Goal: Find specific page/section

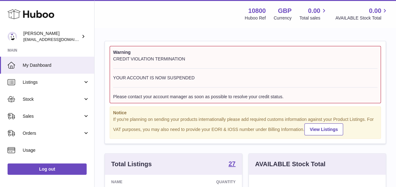
scroll to position [98, 137]
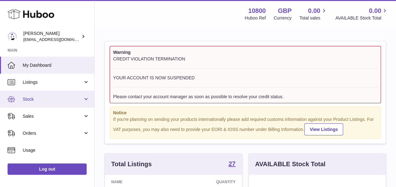
click at [31, 97] on span "Stock" at bounding box center [53, 99] width 60 height 6
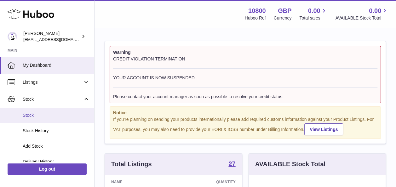
click at [31, 118] on link "Stock" at bounding box center [47, 115] width 94 height 15
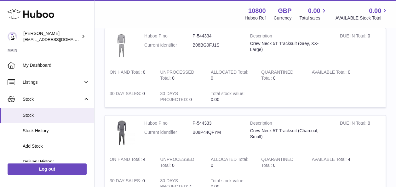
scroll to position [898, 0]
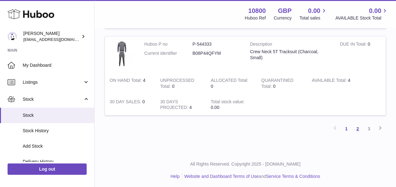
click at [360, 125] on link "2" at bounding box center [357, 128] width 11 height 11
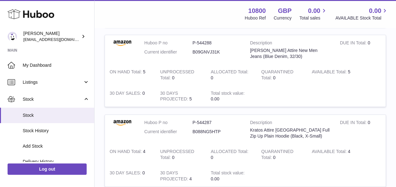
scroll to position [816, 0]
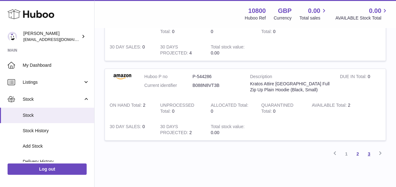
click at [367, 159] on link "3" at bounding box center [368, 153] width 11 height 11
